Goal: Task Accomplishment & Management: Manage account settings

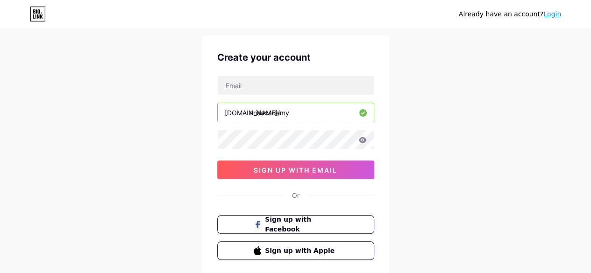
scroll to position [23, 0]
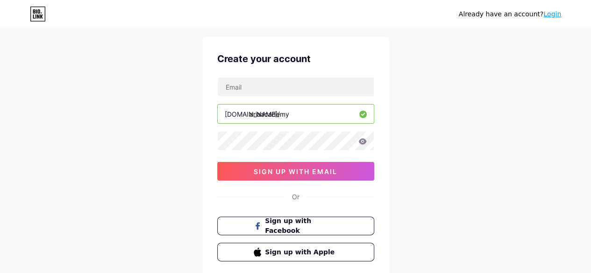
click at [551, 15] on link "Login" at bounding box center [553, 13] width 18 height 7
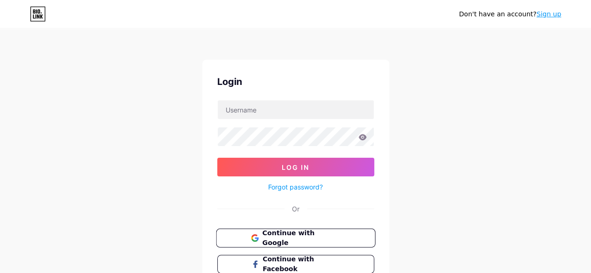
click at [306, 239] on span "Continue with Google" at bounding box center [301, 239] width 78 height 20
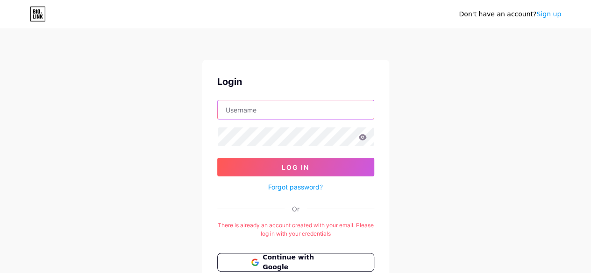
click at [251, 110] on input "text" at bounding box center [296, 109] width 156 height 19
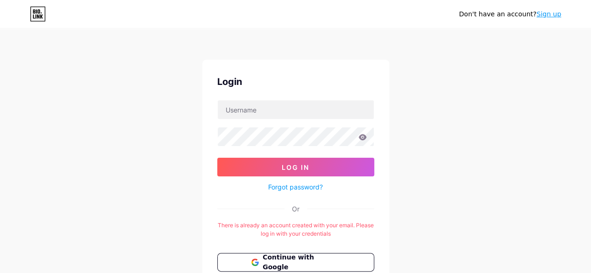
click at [279, 89] on div "Login Log In Forgot password? Or There is already an account created with your …" at bounding box center [295, 199] width 187 height 279
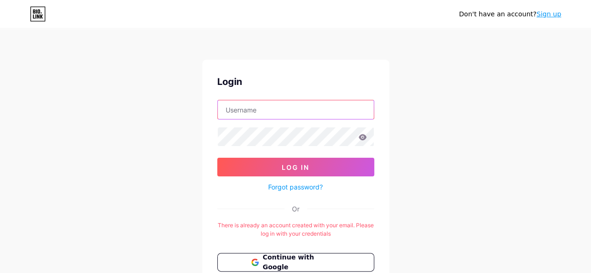
click at [267, 107] on input "text" at bounding box center [296, 109] width 156 height 19
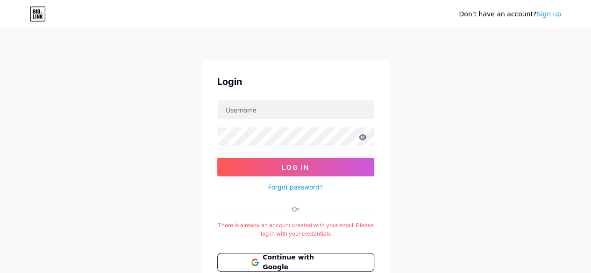
click at [372, 93] on div "Login Log In Forgot password? Or There is already an account created with your …" at bounding box center [295, 199] width 187 height 279
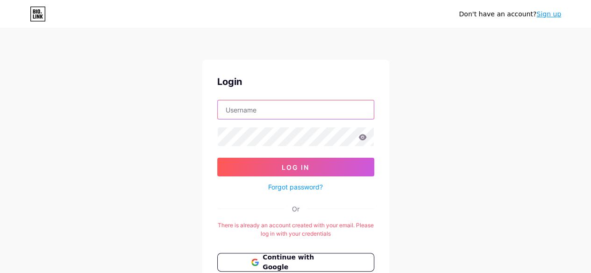
click at [295, 113] on input "text" at bounding box center [296, 109] width 156 height 19
click at [252, 114] on input "text" at bounding box center [296, 109] width 156 height 19
click at [230, 106] on input "text" at bounding box center [296, 109] width 156 height 19
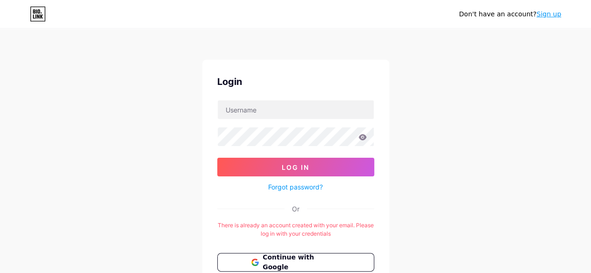
click at [425, 82] on div "Don't have an account? Sign up Login Log In Forgot password? Or There is alread…" at bounding box center [295, 184] width 591 height 369
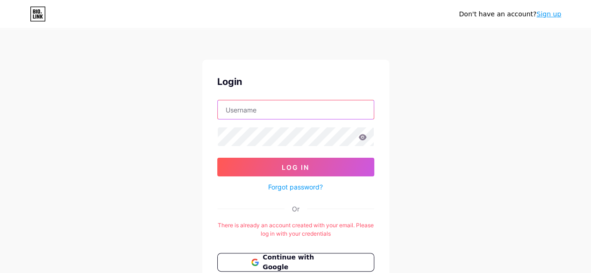
click at [257, 107] on input "text" at bounding box center [296, 109] width 156 height 19
